Goal: Task Accomplishment & Management: Manage account settings

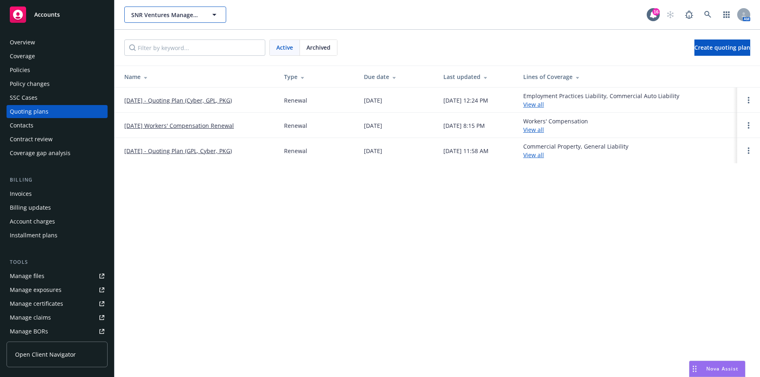
drag, startPoint x: 0, startPoint y: 0, endPoint x: 163, endPoint y: 20, distance: 164.3
click at [163, 20] on button "SNR Ventures Management, LP" at bounding box center [175, 15] width 102 height 16
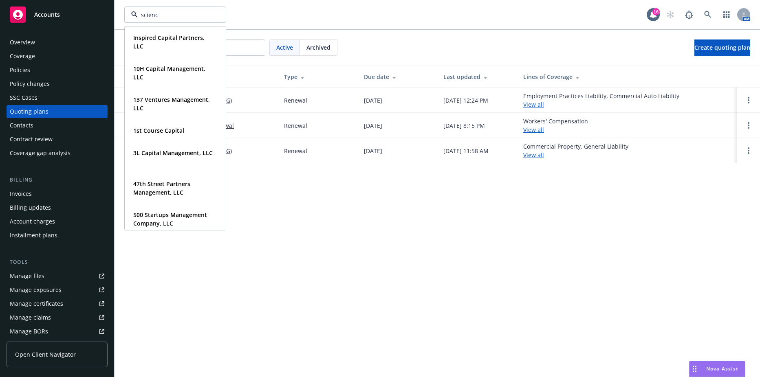
type input "science"
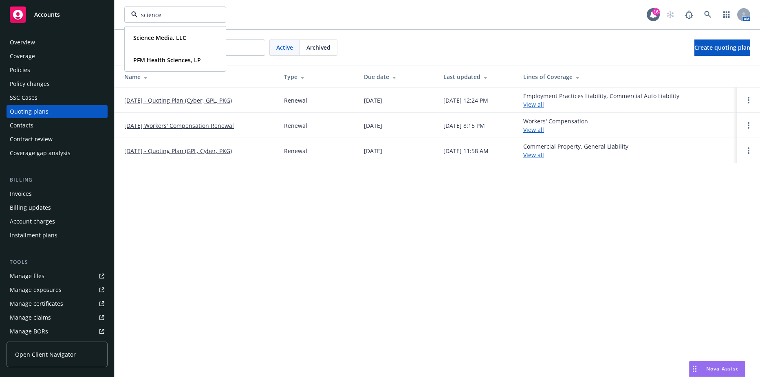
click at [162, 31] on div "Science Media, LLC Type Commercial FEIN 00-0000000" at bounding box center [175, 38] width 100 height 22
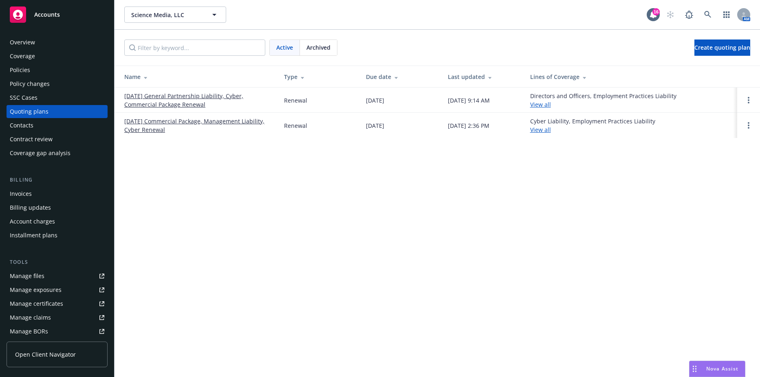
click at [22, 68] on div "Policies" at bounding box center [20, 70] width 20 height 13
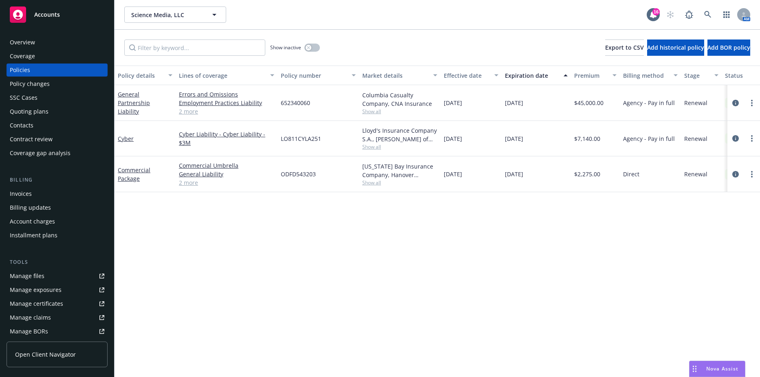
click at [301, 130] on div "LO811CYLA251" at bounding box center [319, 138] width 82 height 35
click at [298, 141] on span "LO811CYLA251" at bounding box center [301, 138] width 40 height 9
copy span "LO811CYLA251"
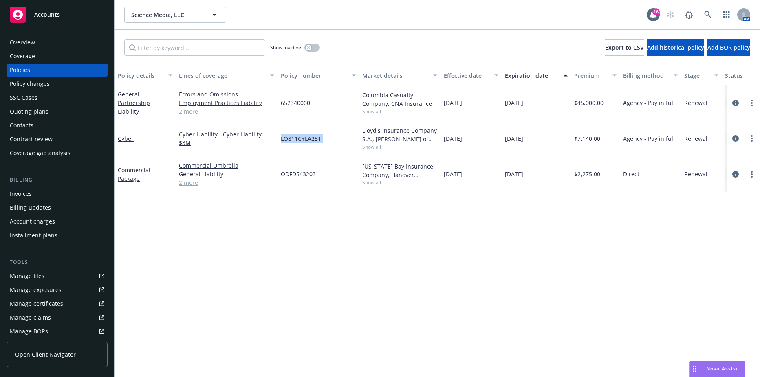
click at [285, 133] on div "LO811CYLA251" at bounding box center [319, 138] width 82 height 35
click at [292, 139] on span "LO811CYLA251" at bounding box center [301, 138] width 40 height 9
copy span "LO811CYLA251"
click at [163, 14] on span "Science Media, LLC" at bounding box center [166, 15] width 71 height 9
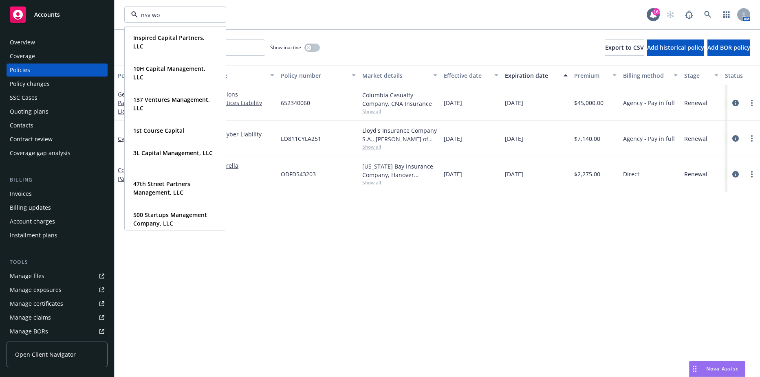
type input "nsv wol"
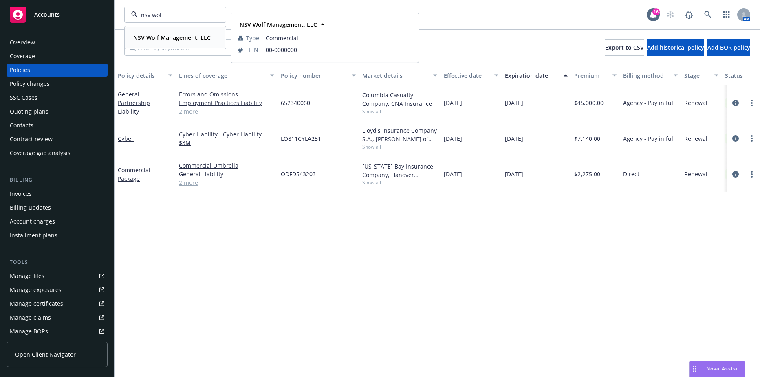
click at [159, 33] on span "NSV Wolf Management, LLC" at bounding box center [171, 37] width 77 height 9
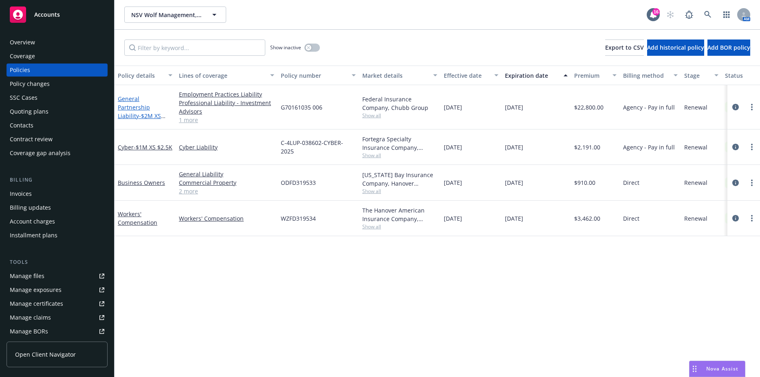
click at [141, 112] on span "- $2M XS $100K" at bounding box center [142, 120] width 48 height 16
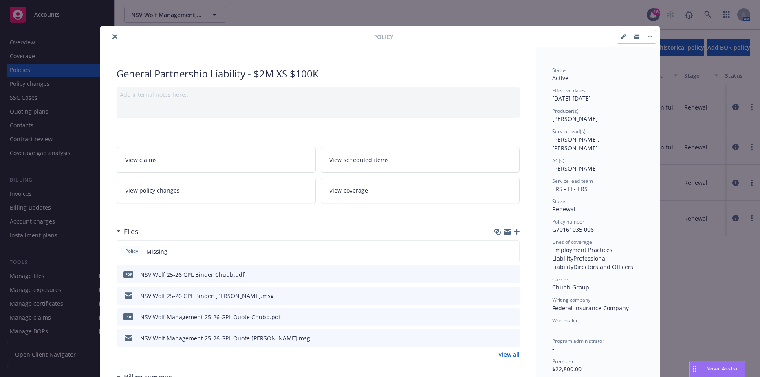
click at [496, 274] on icon "download file" at bounding box center [498, 273] width 5 height 5
click at [112, 38] on icon "close" at bounding box center [114, 36] width 5 height 5
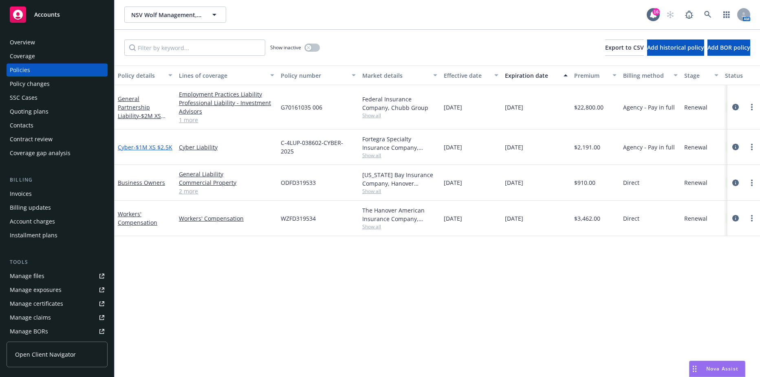
click at [141, 145] on span "- $1M XS $2.5K" at bounding box center [153, 147] width 39 height 8
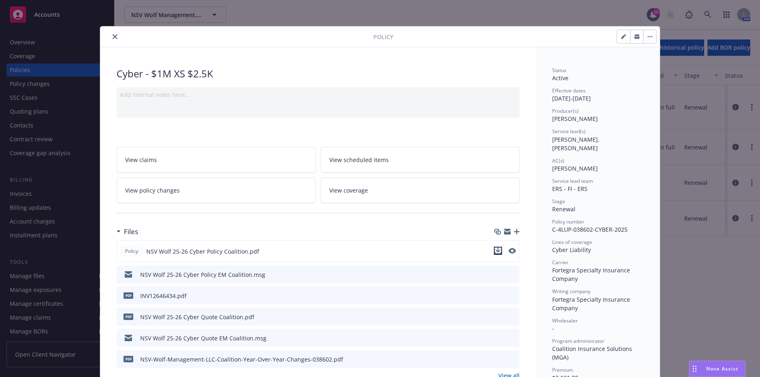
click at [496, 251] on icon "download file" at bounding box center [498, 250] width 5 height 5
click at [118, 40] on div at bounding box center [239, 37] width 270 height 10
click at [112, 36] on icon "close" at bounding box center [114, 36] width 5 height 5
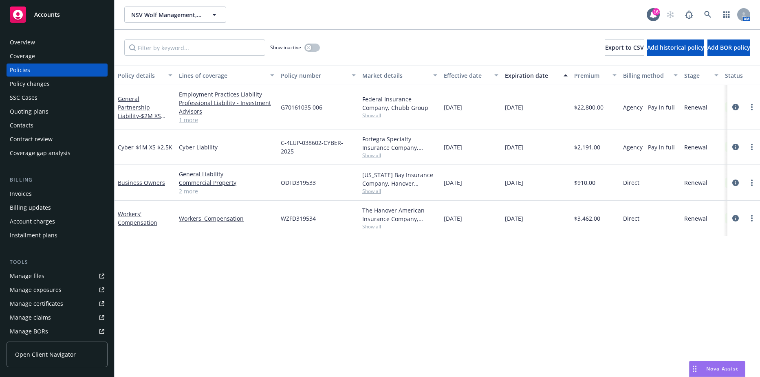
click at [37, 200] on div "Invoices" at bounding box center [57, 193] width 95 height 13
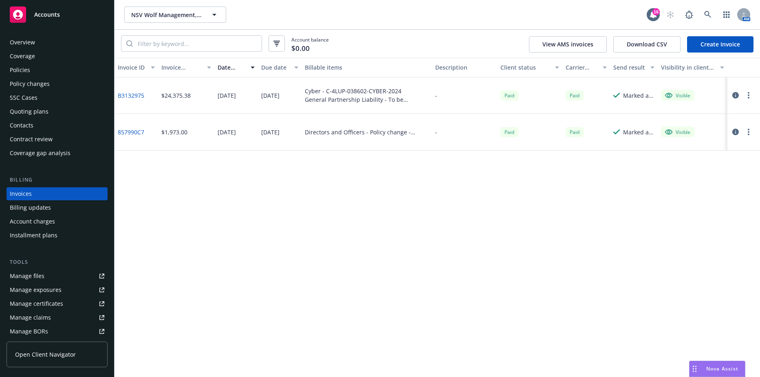
click at [726, 38] on link "Create Invoice" at bounding box center [720, 44] width 66 height 16
